Goal: Check status: Check status

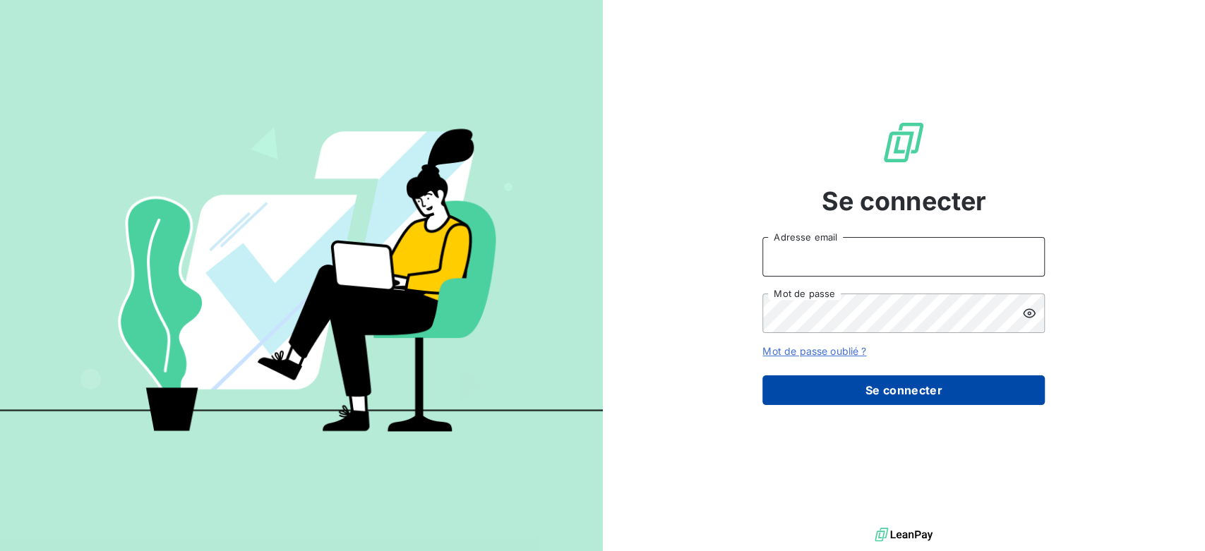
type input "[EMAIL_ADDRESS][DOMAIN_NAME]"
click at [952, 384] on button "Se connecter" at bounding box center [904, 391] width 282 height 30
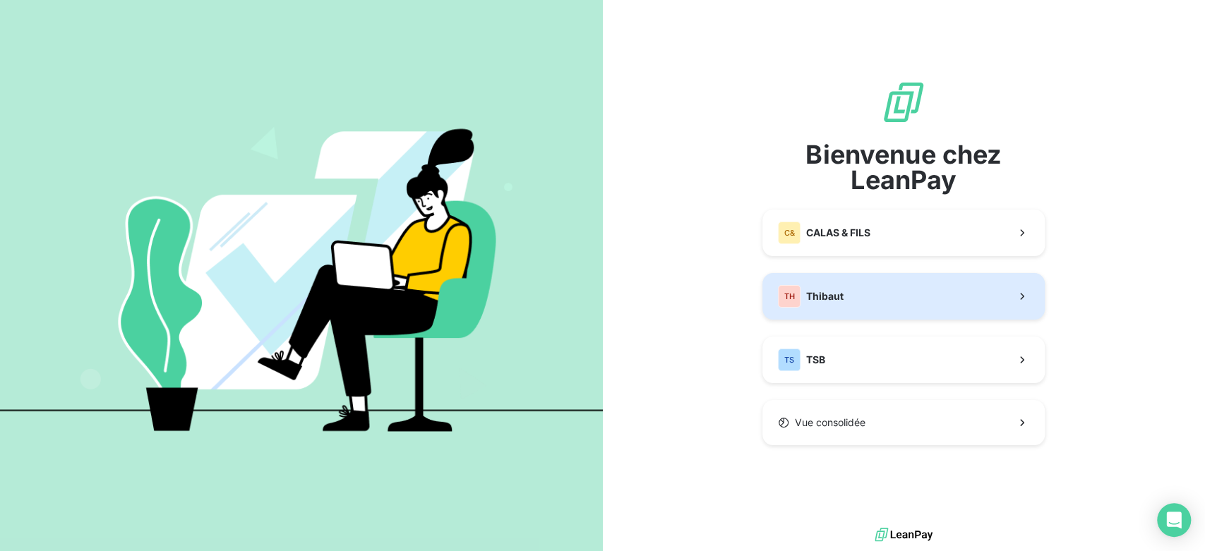
click at [950, 309] on button "TH Thibaut" at bounding box center [904, 296] width 282 height 47
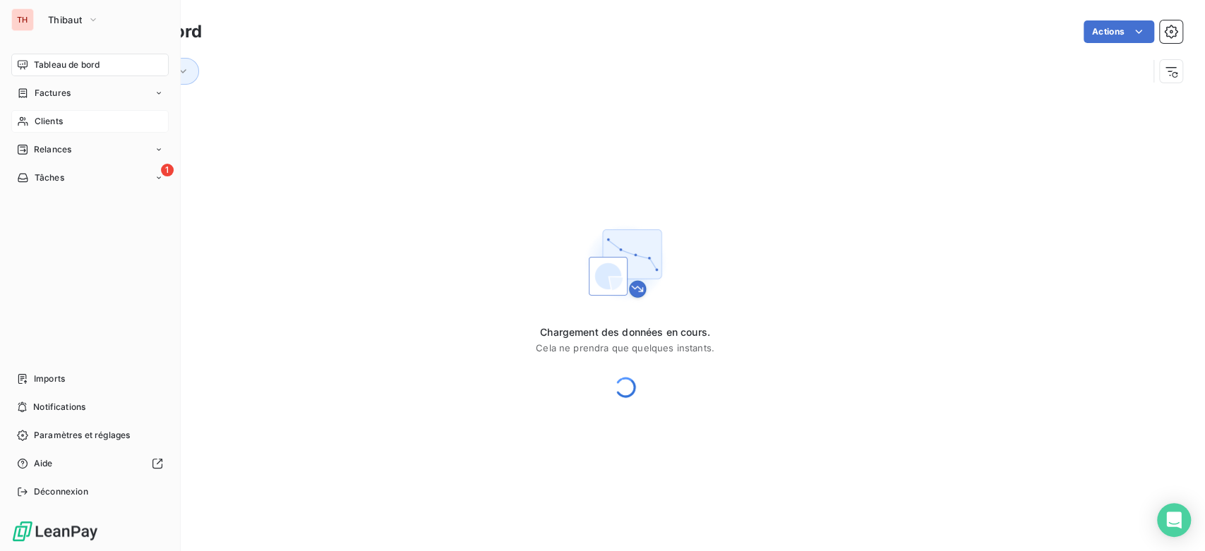
click at [31, 110] on div "Clients" at bounding box center [89, 121] width 157 height 23
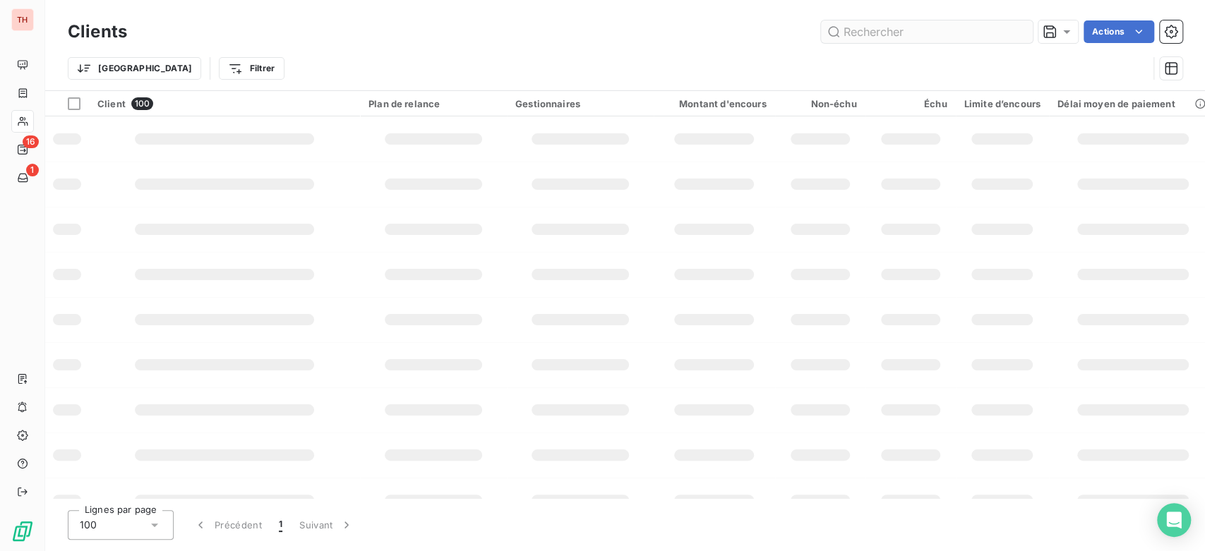
click at [853, 28] on input "text" at bounding box center [927, 31] width 212 height 23
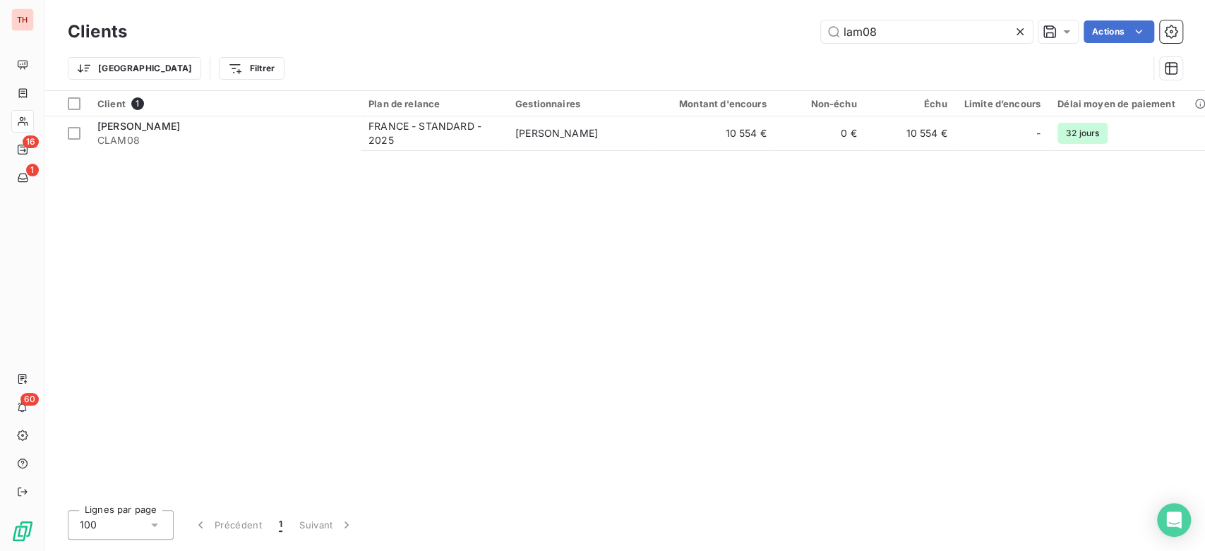
type input "lam08"
click at [554, 150] on table "Client 1 Plan de relance Gestionnaires Montant d'encours Non-échu Échu Limite d…" at bounding box center [1015, 121] width 1941 height 60
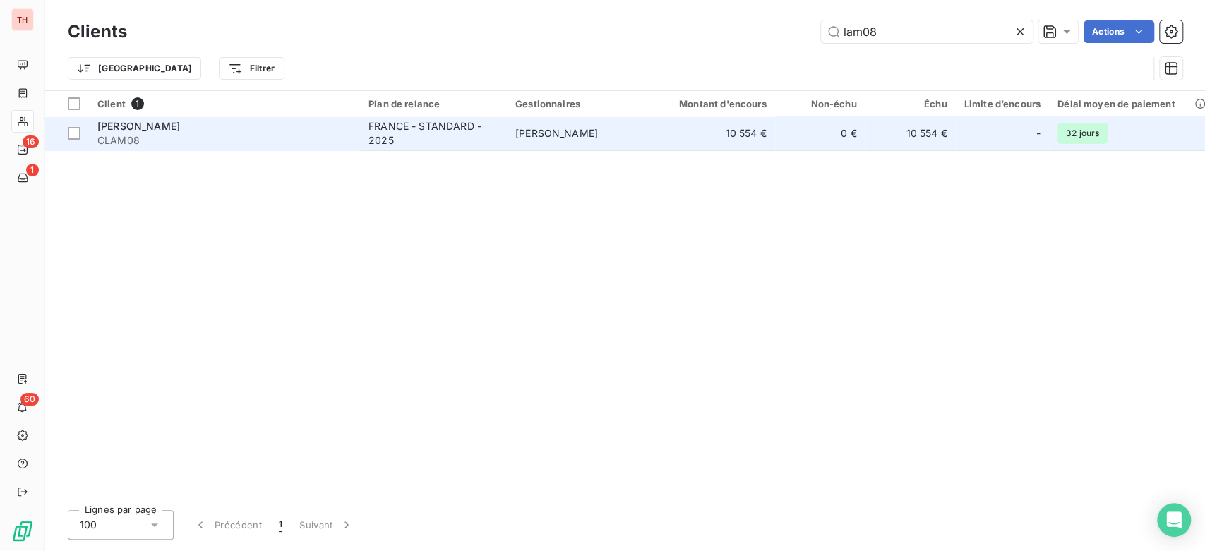
click at [688, 140] on td "10 554 €" at bounding box center [714, 133] width 121 height 34
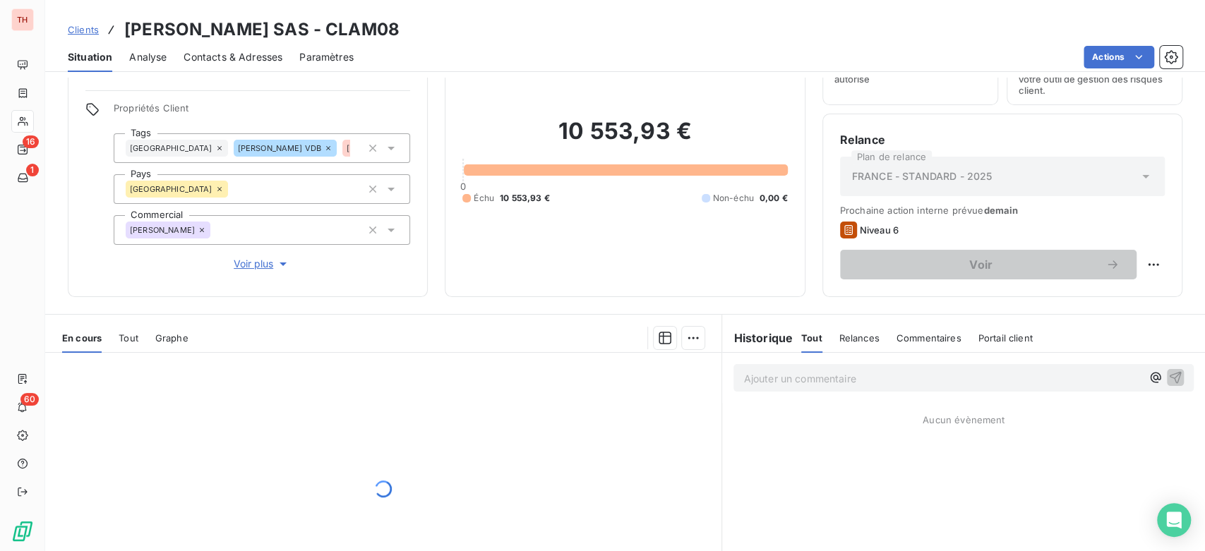
scroll to position [193, 0]
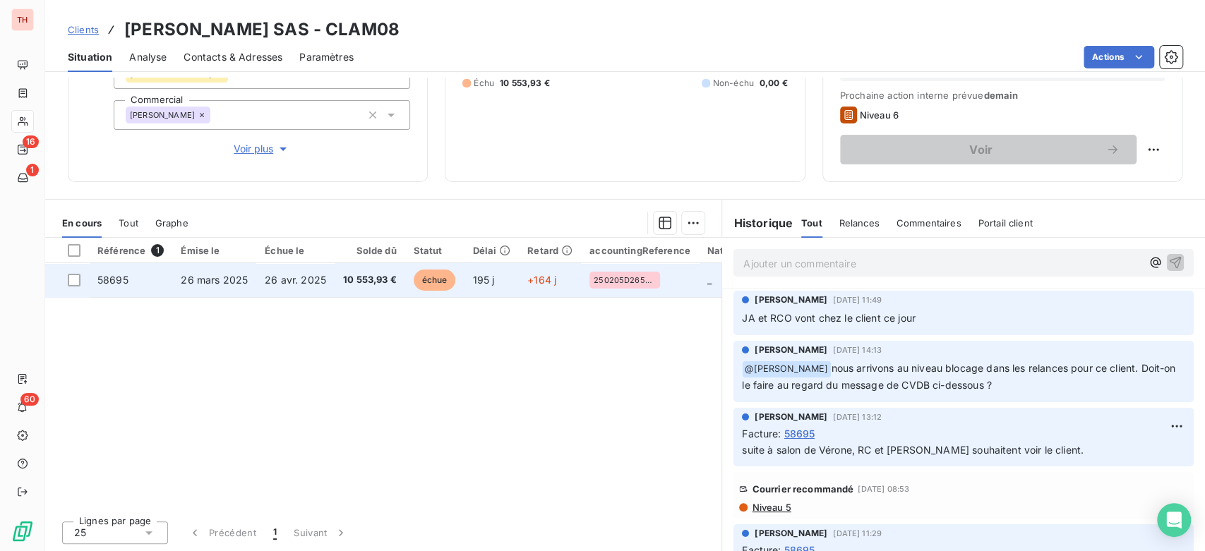
click at [323, 294] on td "26 avr. 2025" at bounding box center [295, 280] width 78 height 34
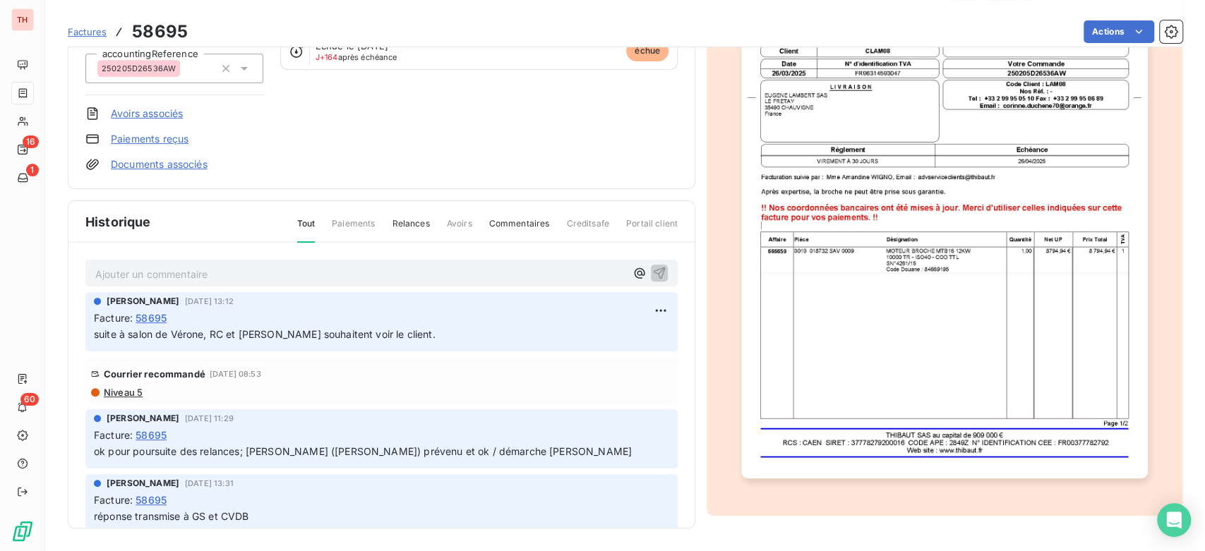
scroll to position [118, 0]
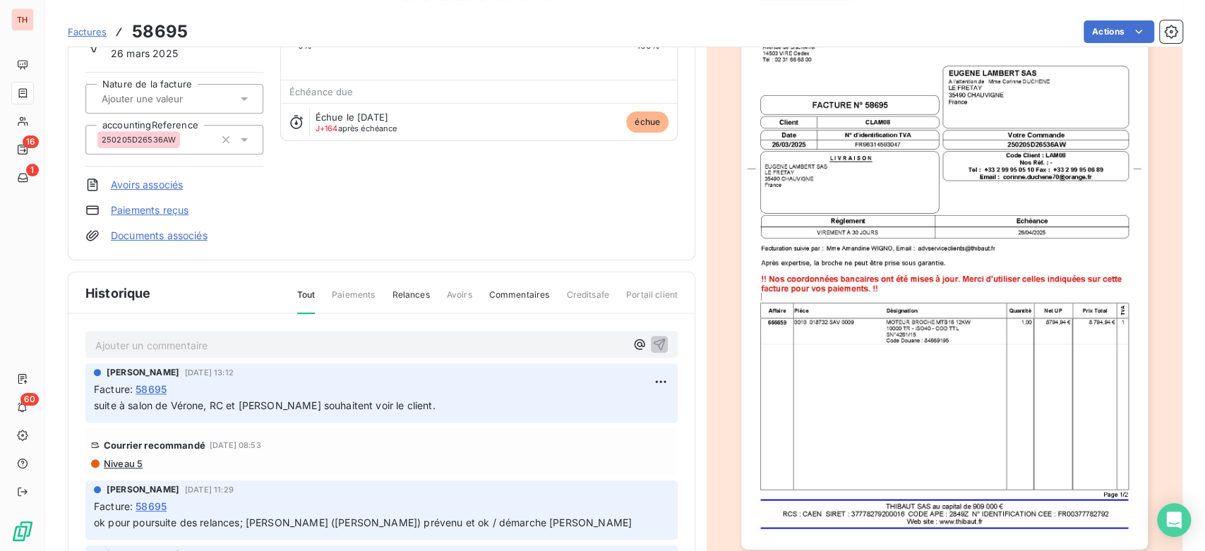
click at [1146, 318] on div at bounding box center [945, 263] width 476 height 650
click at [976, 328] on img "button" at bounding box center [944, 262] width 406 height 575
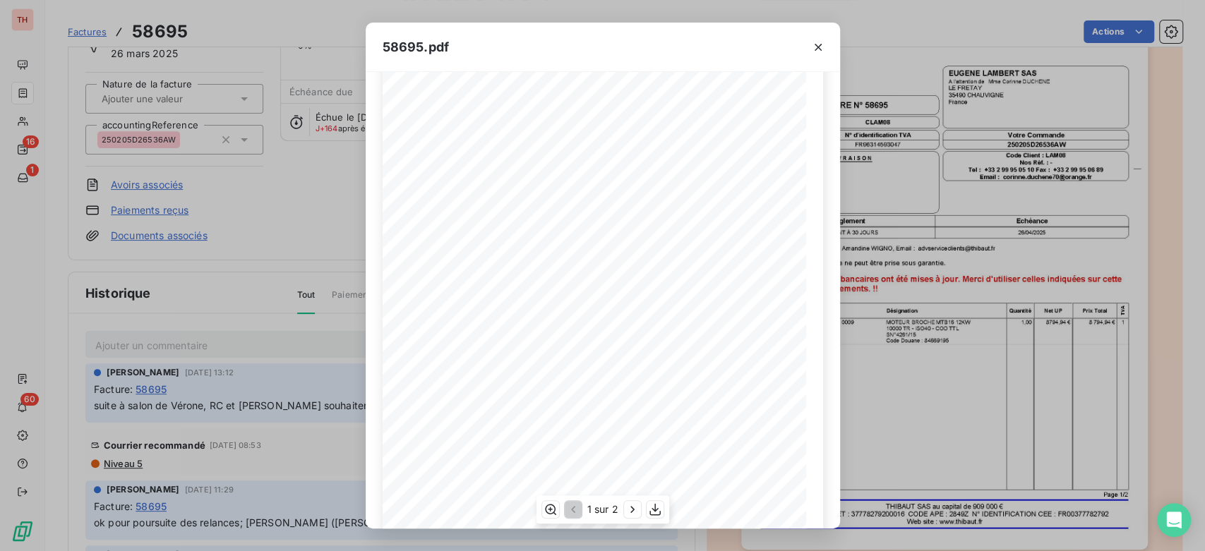
scroll to position [175, 0]
click at [627, 508] on icon "button" at bounding box center [633, 510] width 14 height 14
click at [822, 52] on icon "button" at bounding box center [818, 47] width 14 height 14
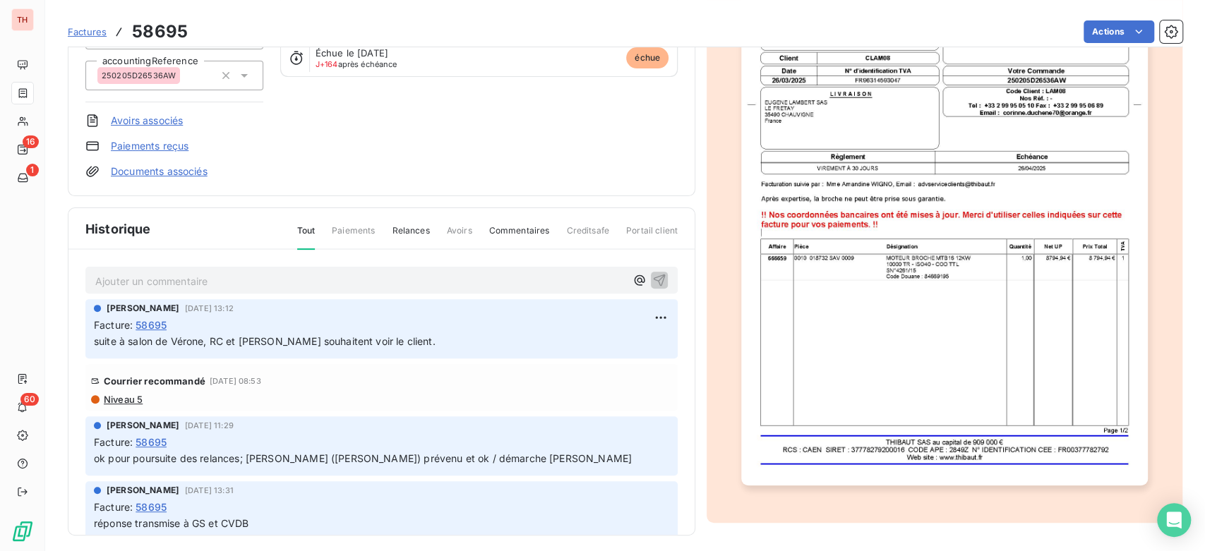
scroll to position [0, 0]
